Goal: Information Seeking & Learning: Learn about a topic

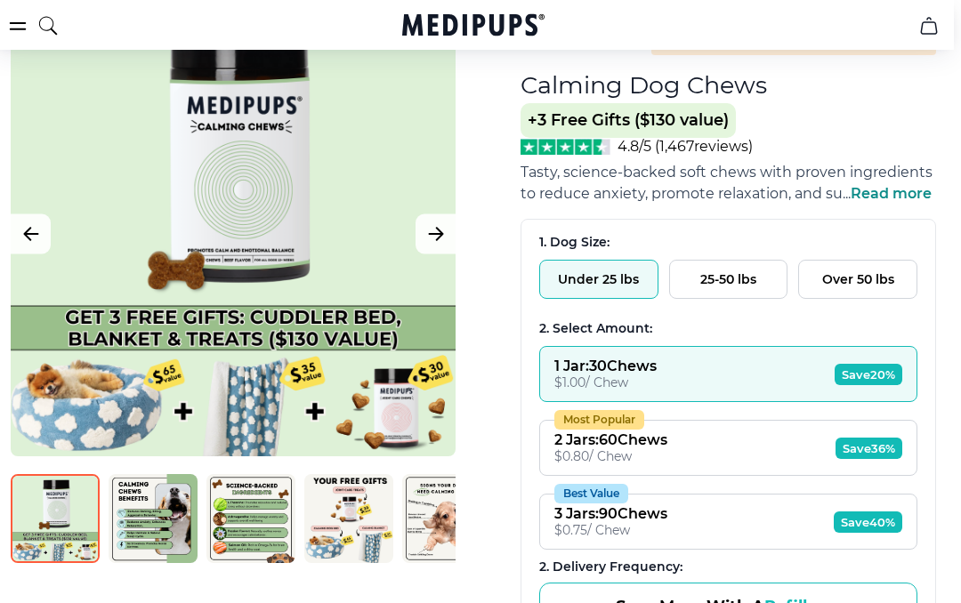
scroll to position [174, 7]
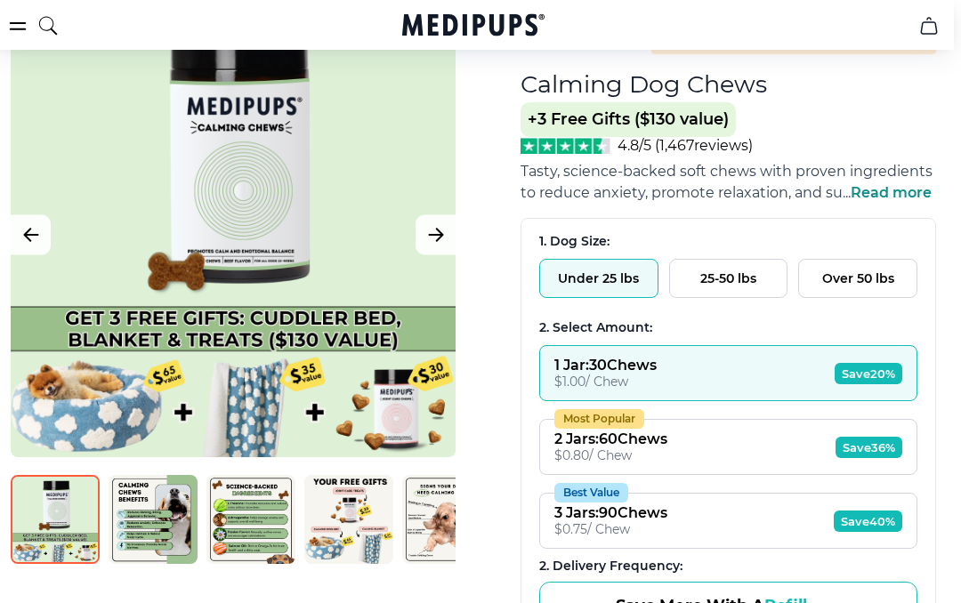
click at [859, 380] on span "Save 20%" at bounding box center [868, 373] width 68 height 21
click at [836, 444] on span "Save 36%" at bounding box center [868, 447] width 67 height 21
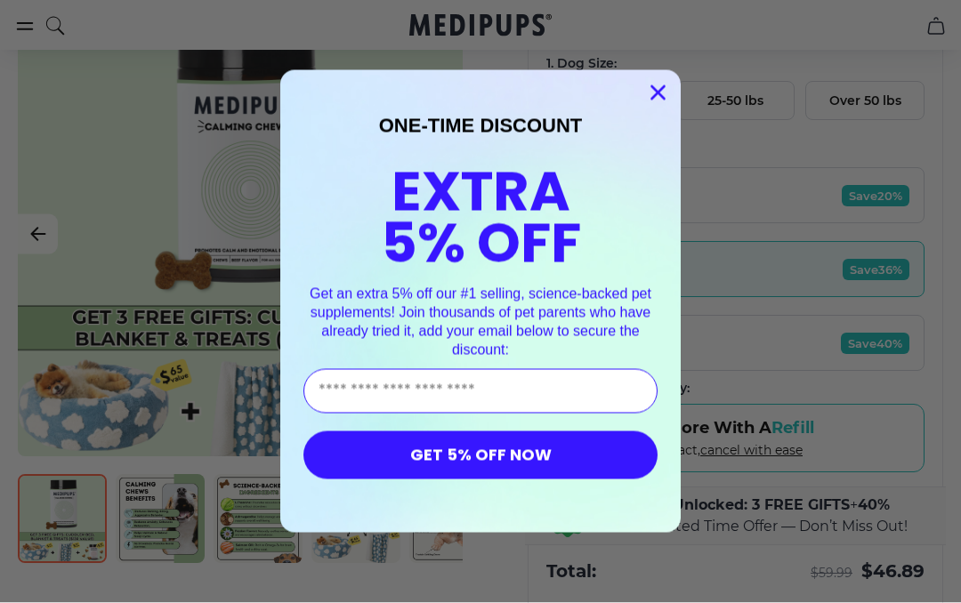
scroll to position [352, 0]
click at [656, 108] on circle "Close dialog" at bounding box center [657, 92] width 29 height 29
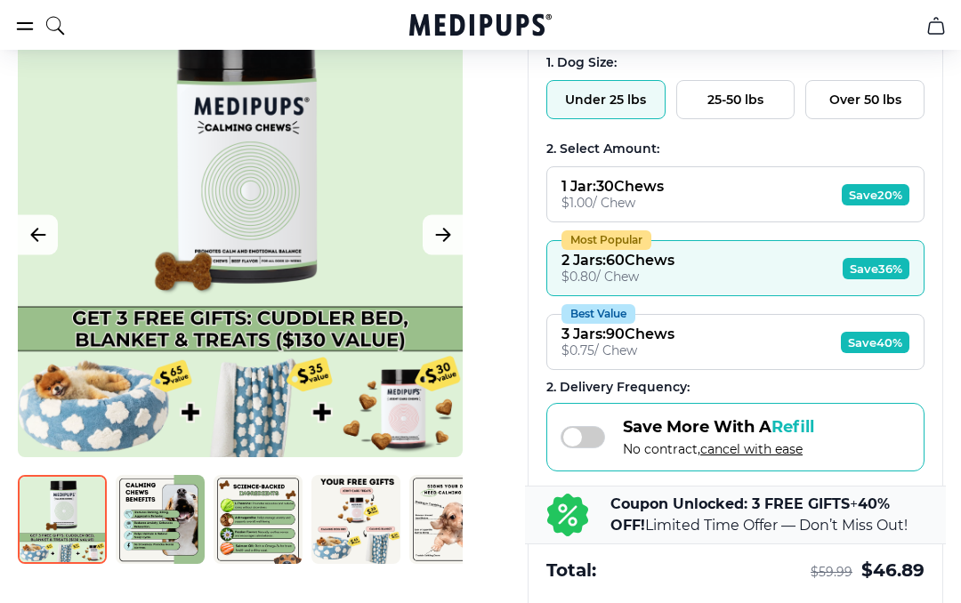
click at [880, 202] on span "Save 20%" at bounding box center [876, 194] width 68 height 21
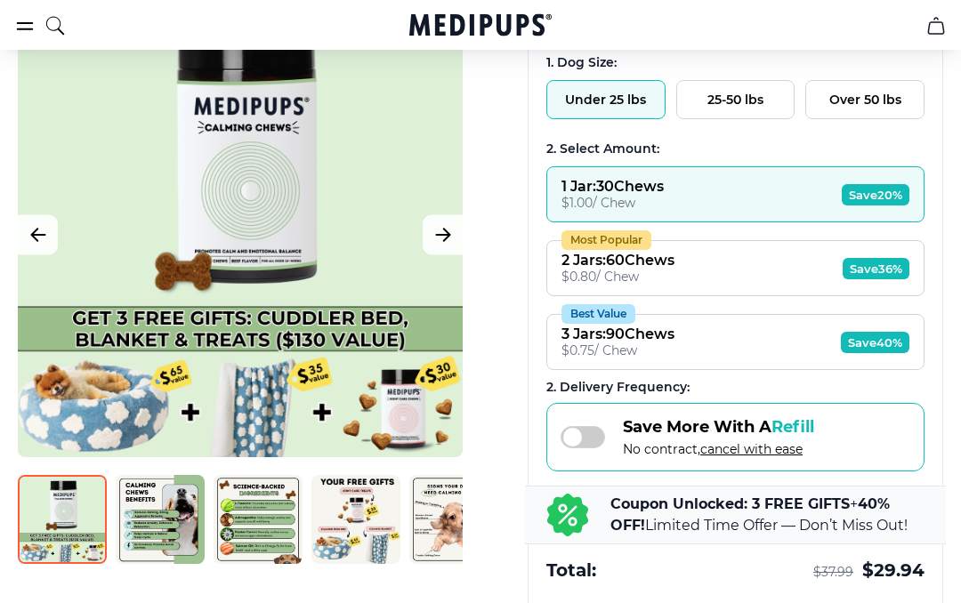
click at [884, 279] on span "Save 36%" at bounding box center [875, 268] width 67 height 21
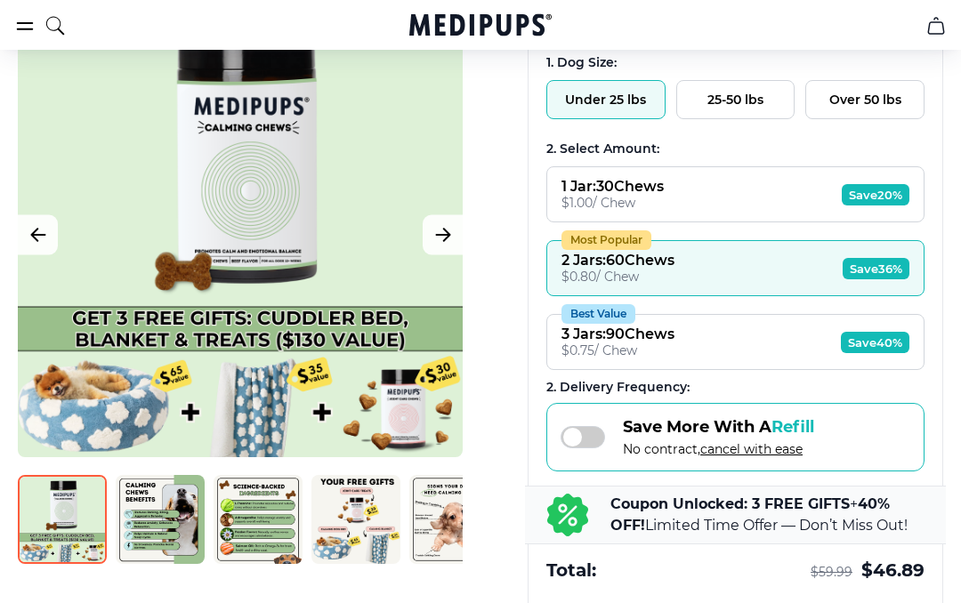
click at [64, 521] on img at bounding box center [62, 519] width 89 height 89
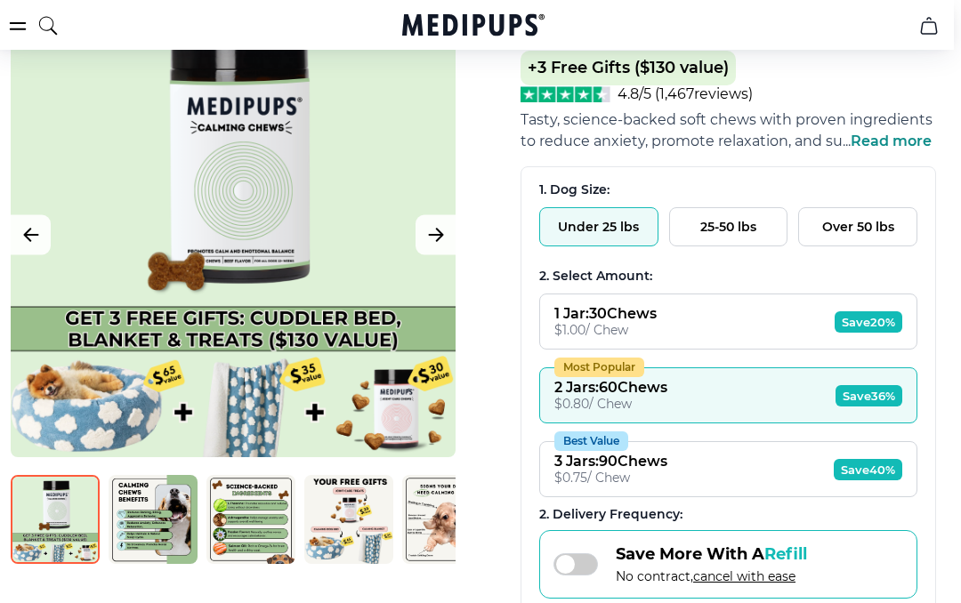
scroll to position [223, 7]
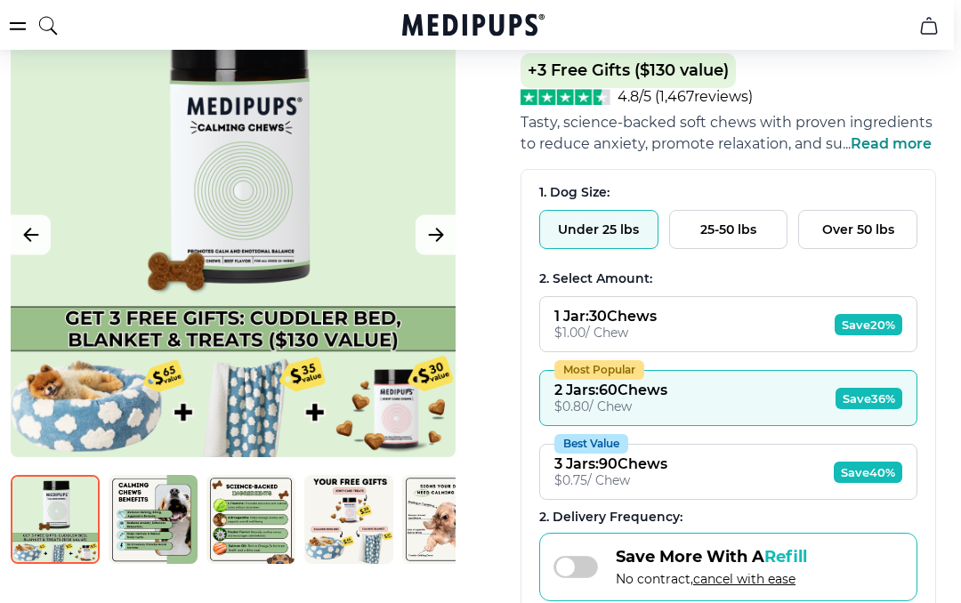
click at [439, 229] on icon "Next Image" at bounding box center [435, 234] width 21 height 22
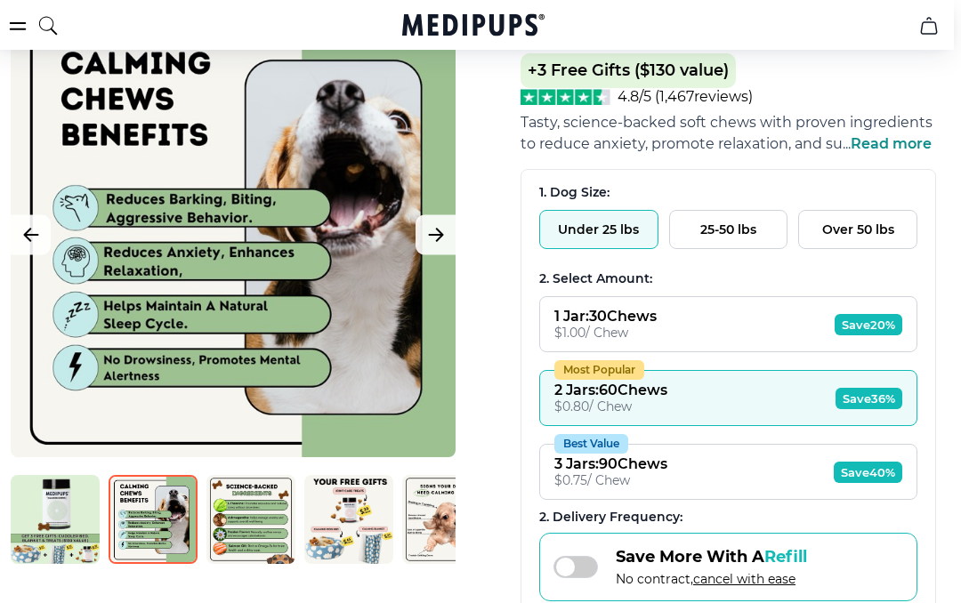
click at [440, 231] on icon "Next Image" at bounding box center [435, 234] width 21 height 22
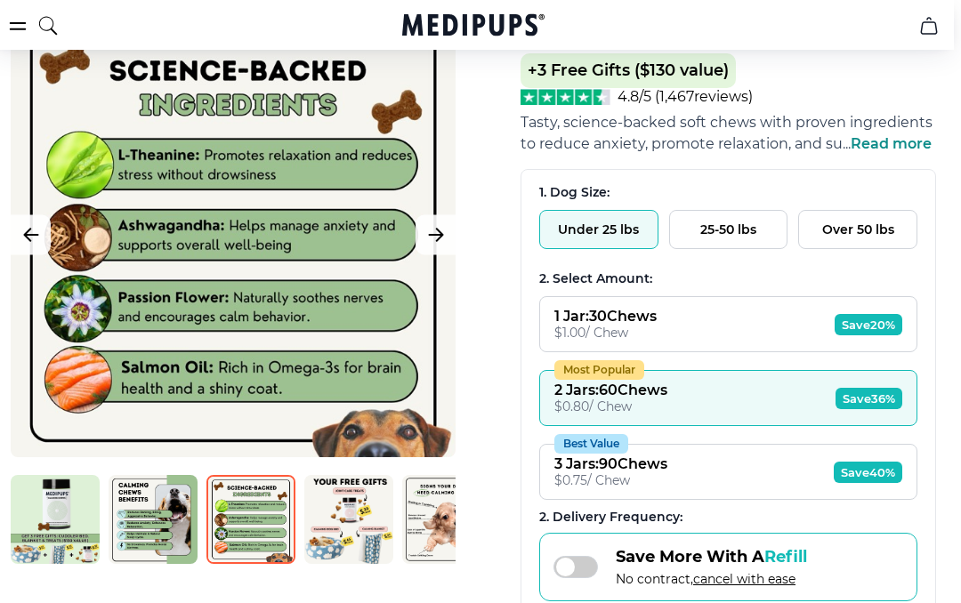
click at [442, 243] on icon "Next Image" at bounding box center [435, 234] width 21 height 22
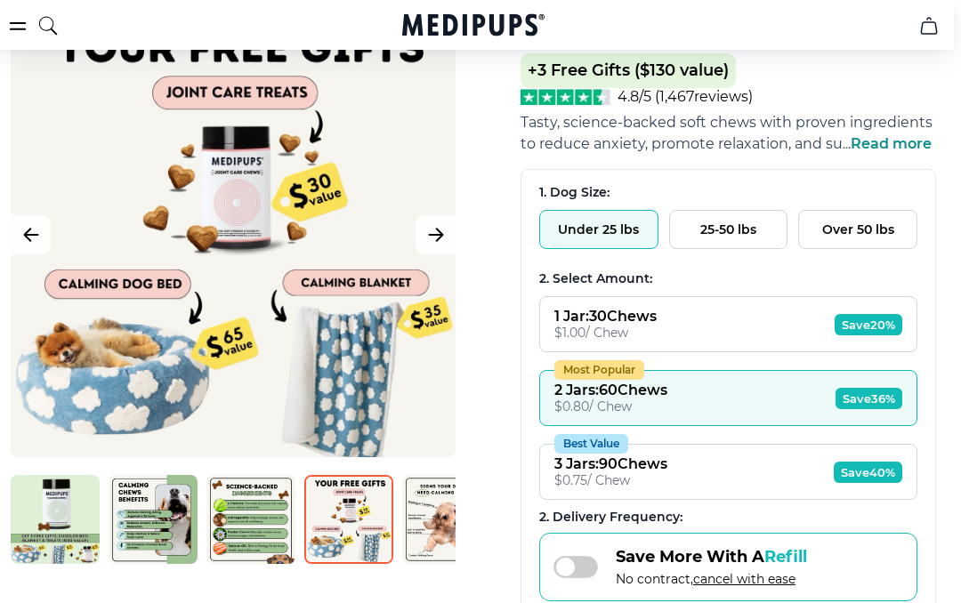
click at [439, 240] on icon "Next Image" at bounding box center [435, 235] width 13 height 12
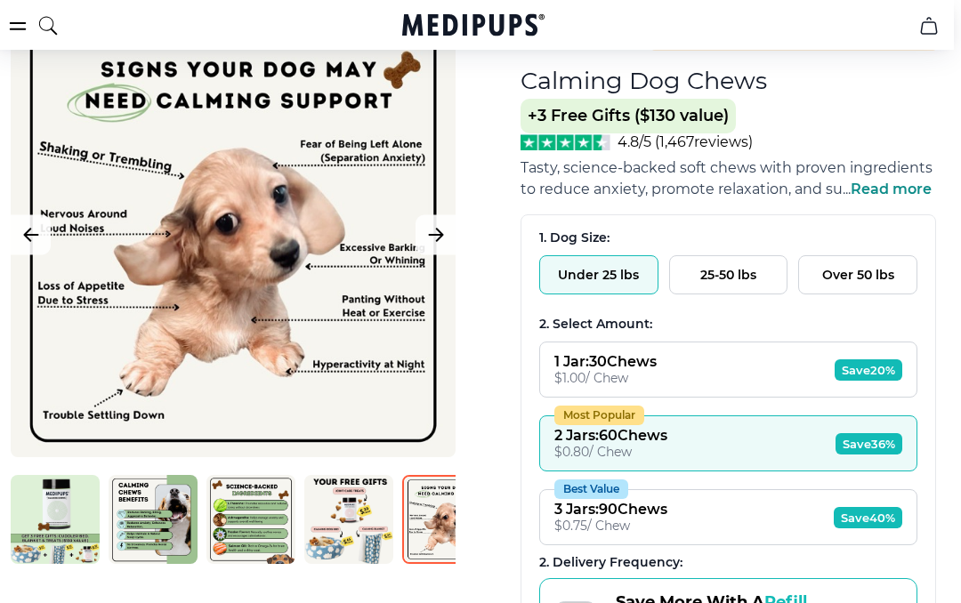
scroll to position [177, 7]
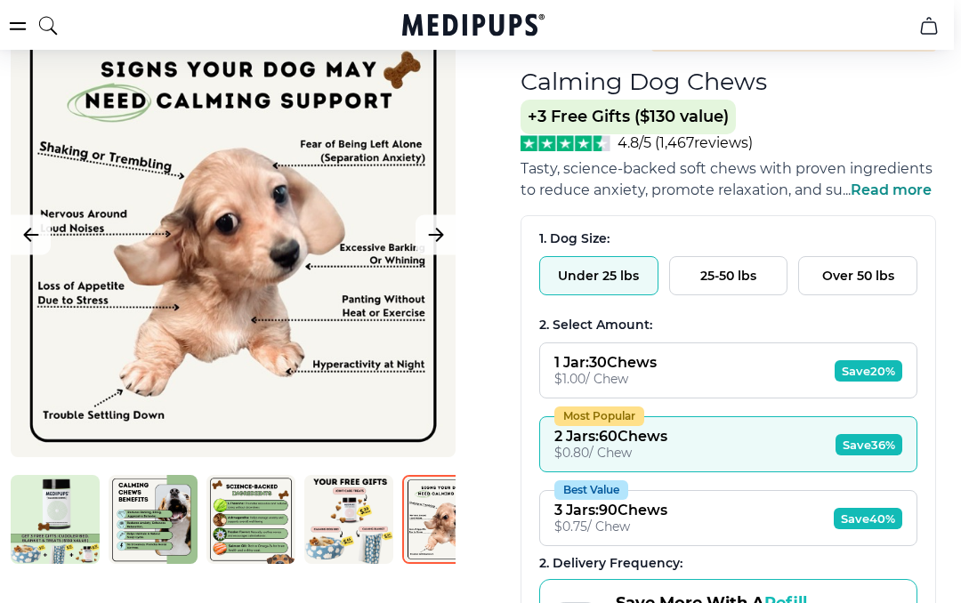
click at [439, 241] on icon "Next Image" at bounding box center [435, 235] width 13 height 12
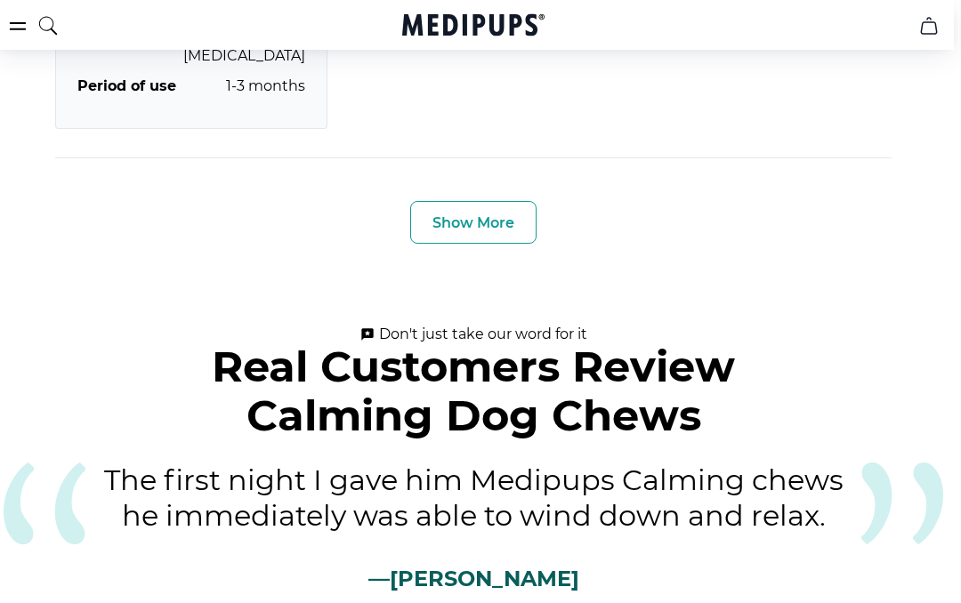
scroll to position [6612, 7]
click at [500, 201] on button "Show More" at bounding box center [473, 222] width 126 height 43
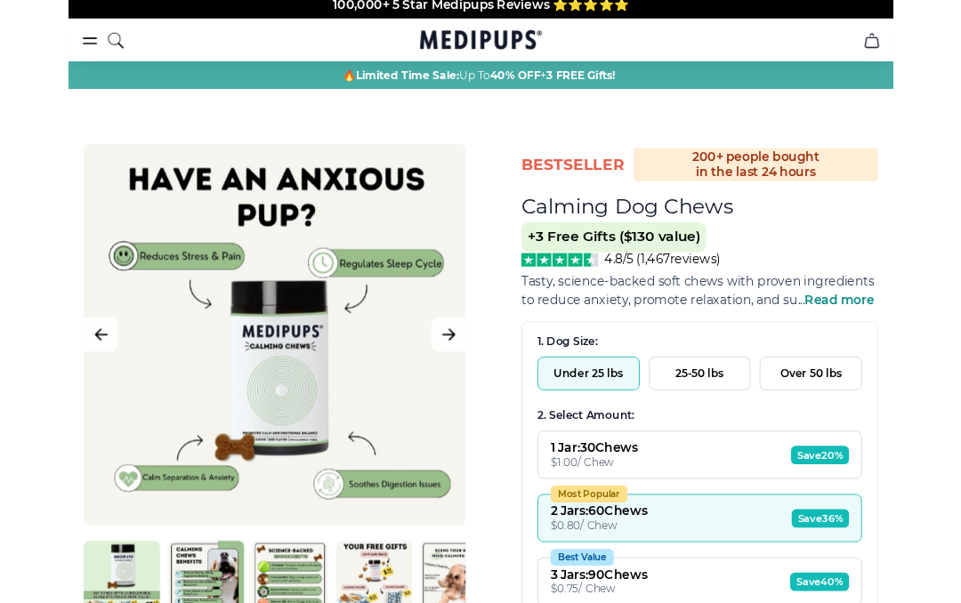
scroll to position [9790, 0]
